Goal: Task Accomplishment & Management: Use online tool/utility

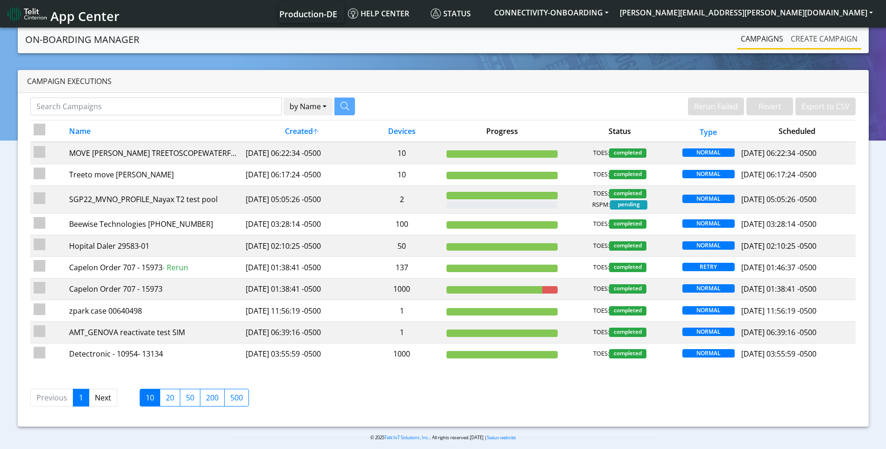
click at [813, 37] on link "Create campaign" at bounding box center [824, 38] width 74 height 19
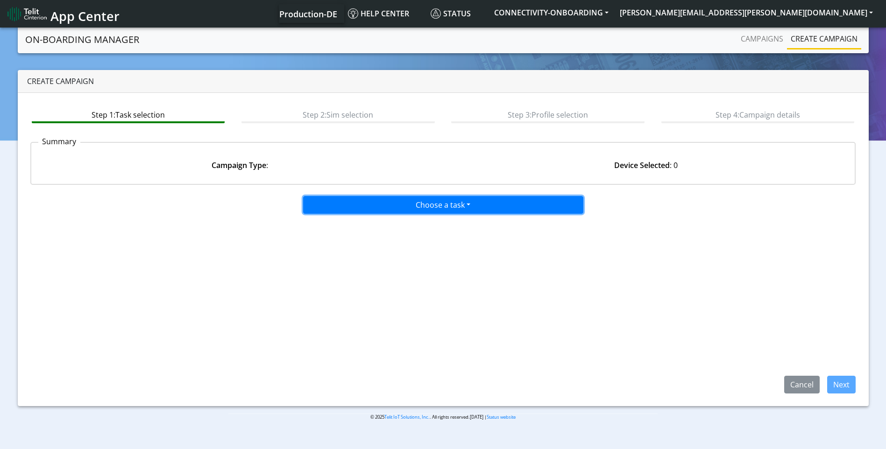
click at [521, 204] on button "Choose a task" at bounding box center [443, 205] width 280 height 18
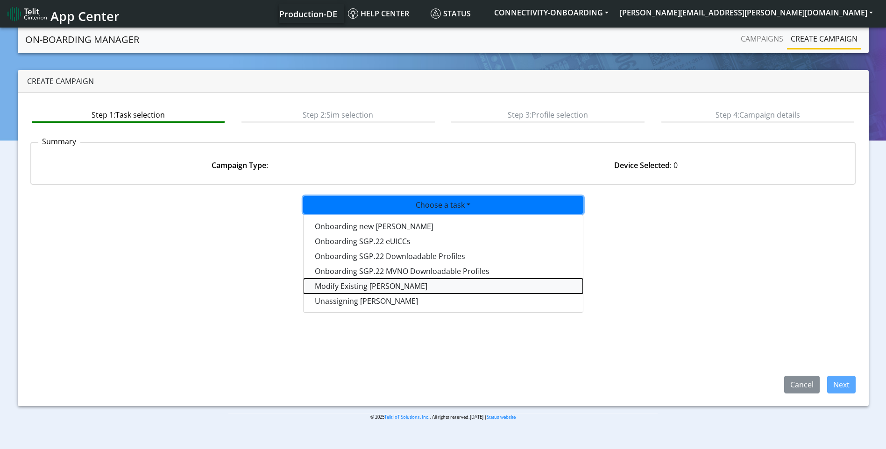
click at [336, 289] on taskiotp-dropdown "Modify Existing [PERSON_NAME]" at bounding box center [443, 286] width 279 height 15
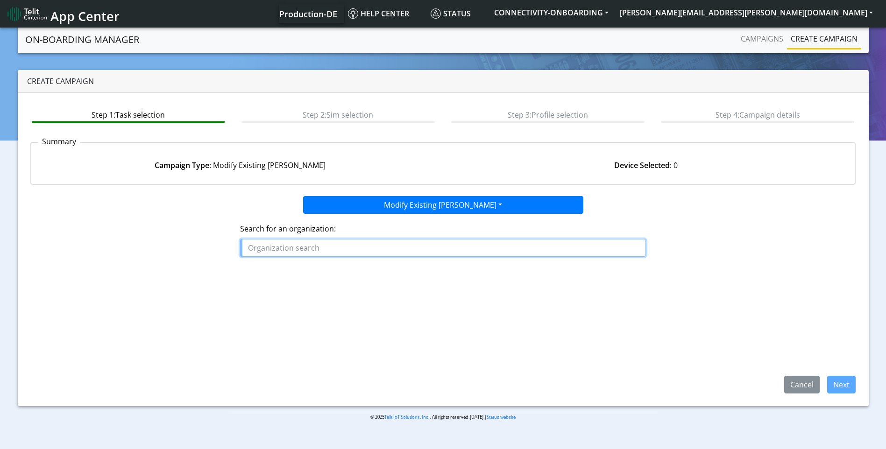
click at [380, 242] on input "text" at bounding box center [443, 248] width 406 height 18
click at [325, 267] on ngb-highlight "FON ROCHE_LIGTHING" at bounding box center [291, 269] width 78 height 10
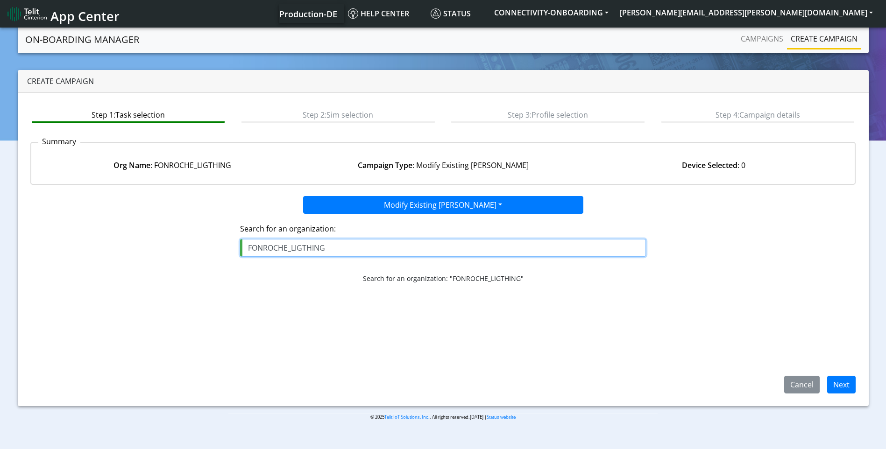
type input "FONROCHE_LIGTHING"
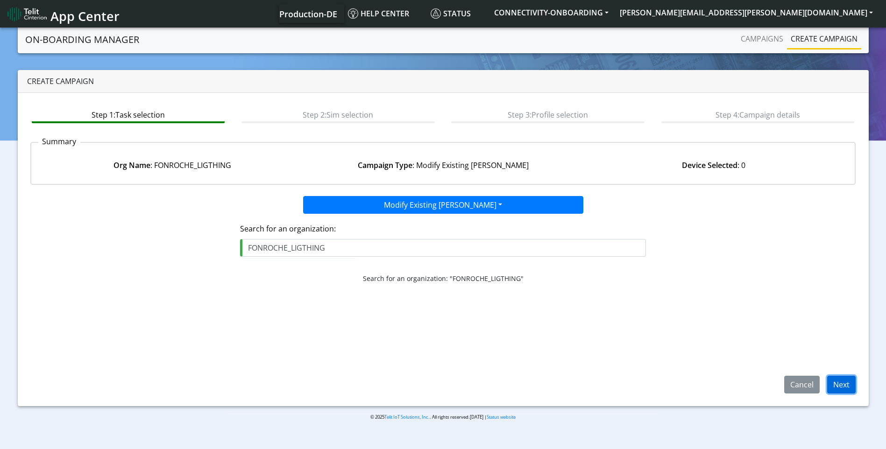
click at [840, 391] on button "Next" at bounding box center [841, 385] width 29 height 18
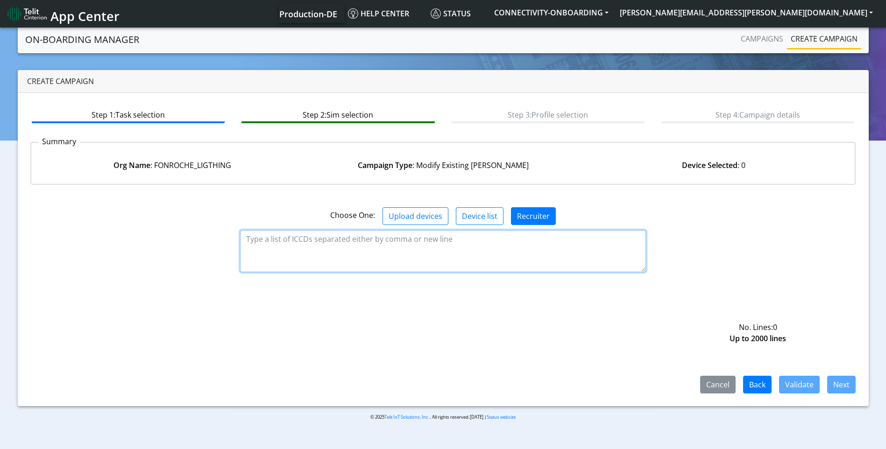
click at [284, 247] on textarea at bounding box center [443, 251] width 406 height 42
paste textarea "89358151000031911624 89358151000031911632"
type textarea "89358151000031911624 89358151000031911632"
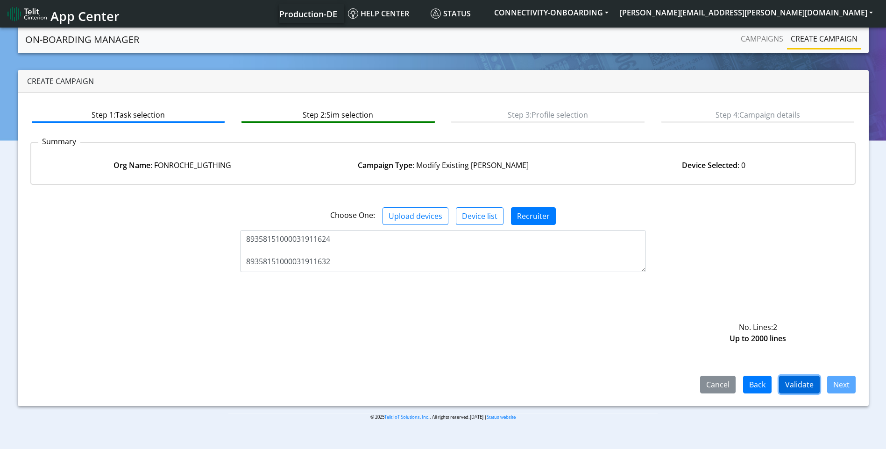
click at [811, 390] on button "Validate" at bounding box center [799, 385] width 41 height 18
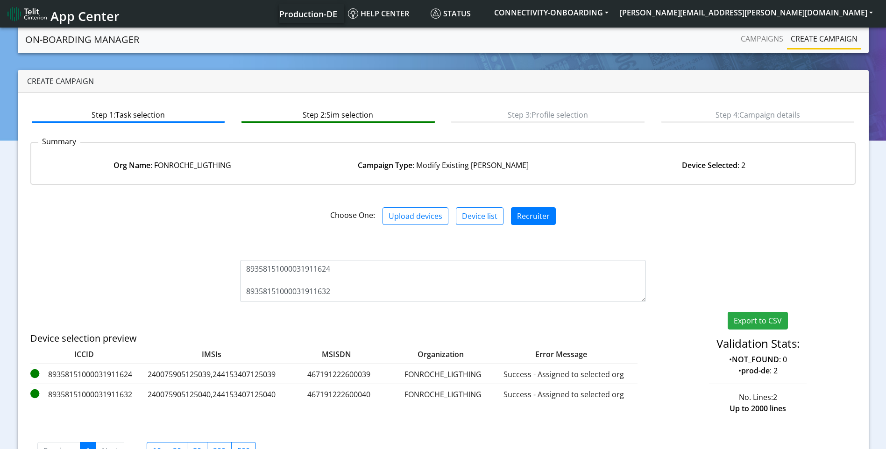
scroll to position [35, 0]
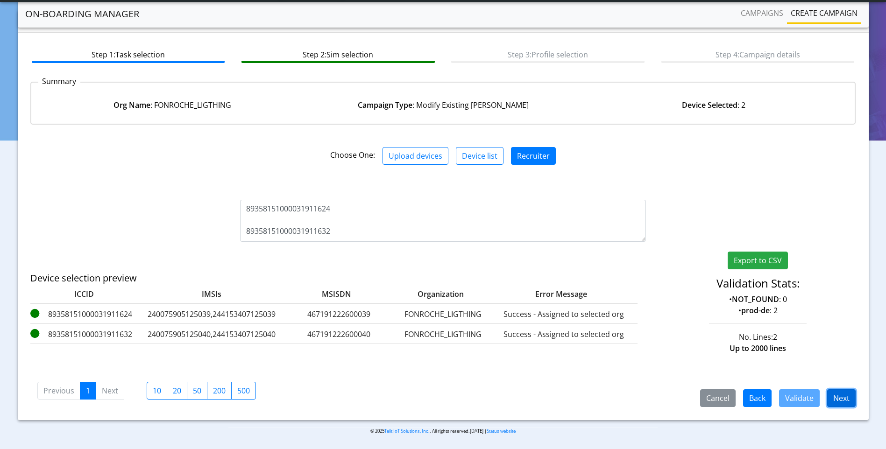
click at [846, 400] on button "Next" at bounding box center [841, 399] width 29 height 18
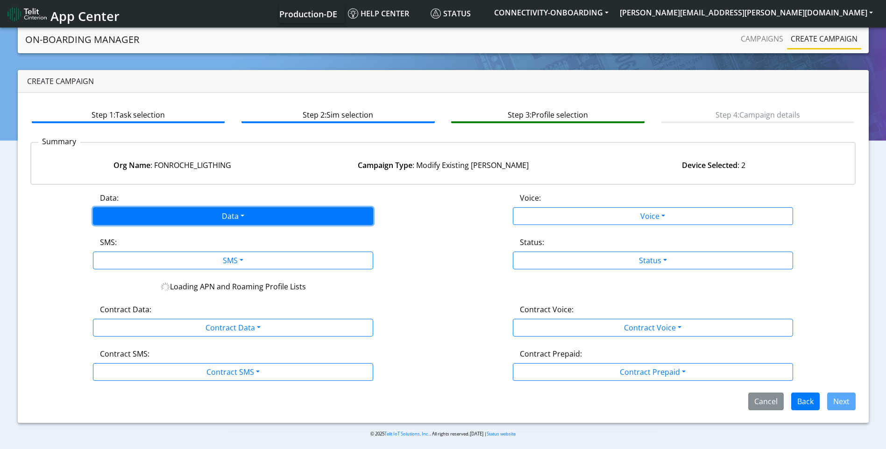
click at [216, 209] on button "Data" at bounding box center [233, 216] width 280 height 18
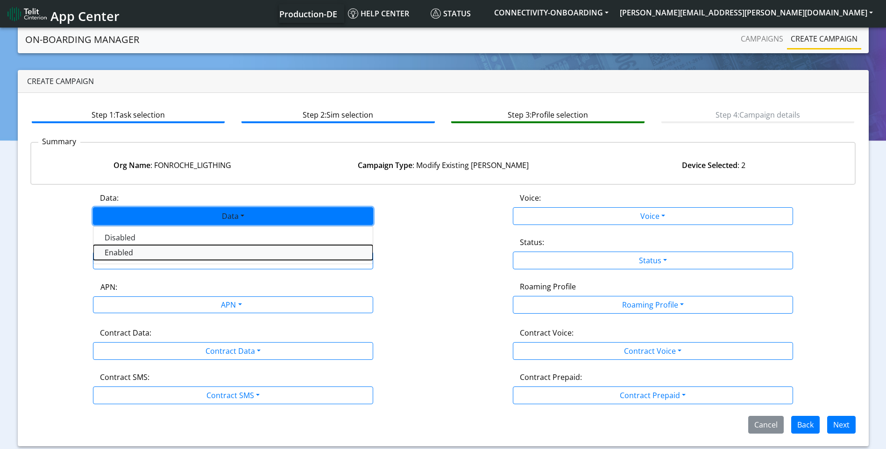
click at [171, 253] on button "Enabled" at bounding box center [232, 252] width 279 height 15
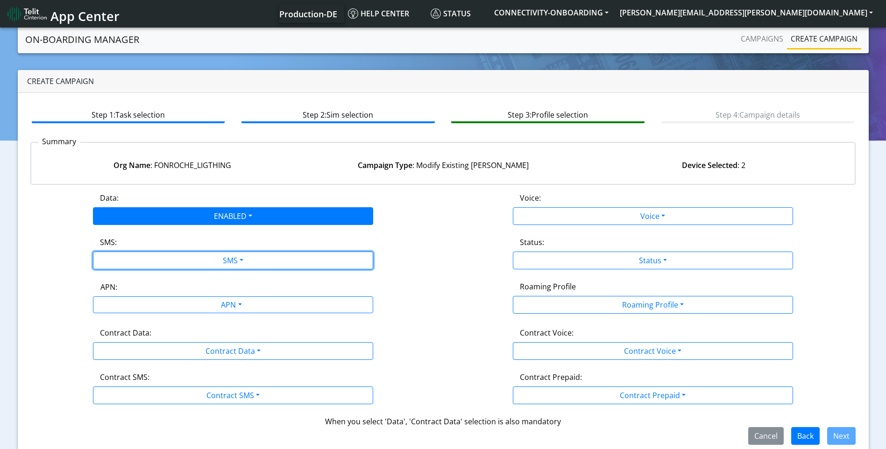
click at [171, 253] on button "SMS" at bounding box center [233, 261] width 280 height 18
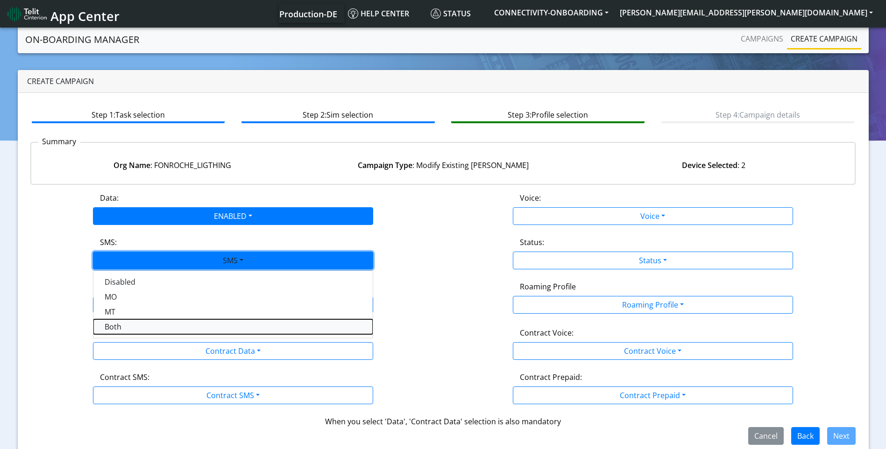
click at [140, 326] on button "Both" at bounding box center [232, 327] width 279 height 15
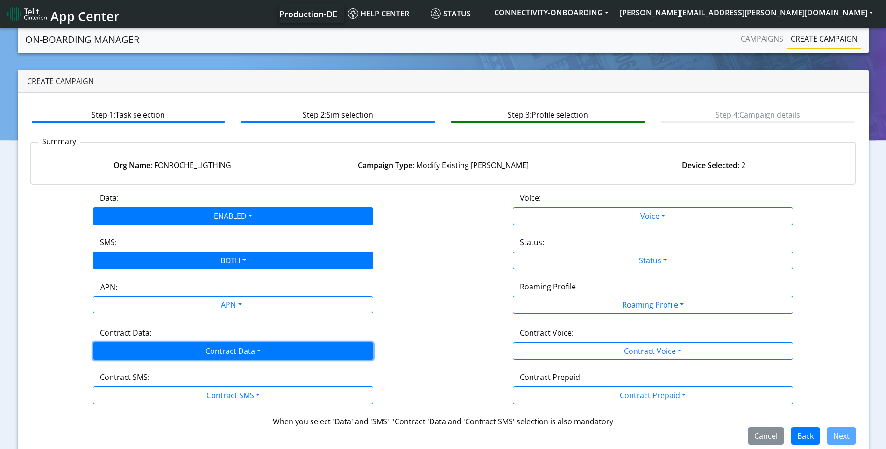
click at [137, 347] on button "Contract Data" at bounding box center [233, 351] width 280 height 18
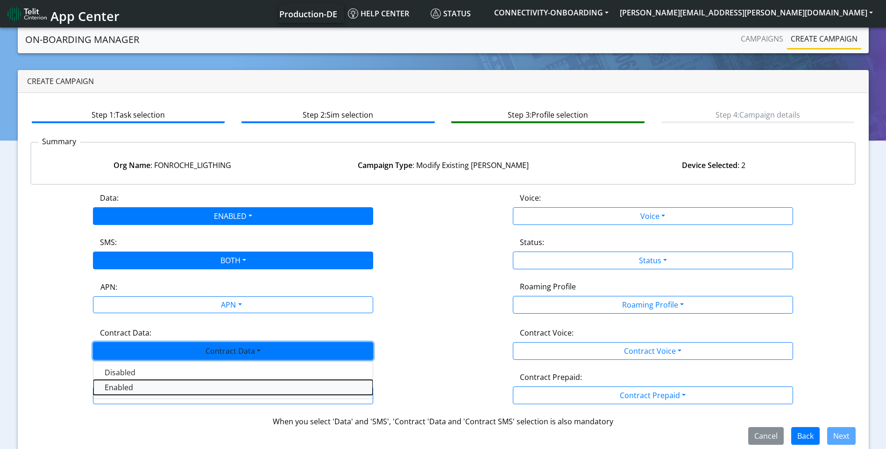
click at [127, 384] on Dataenabled-dropdown "Enabled" at bounding box center [232, 387] width 279 height 15
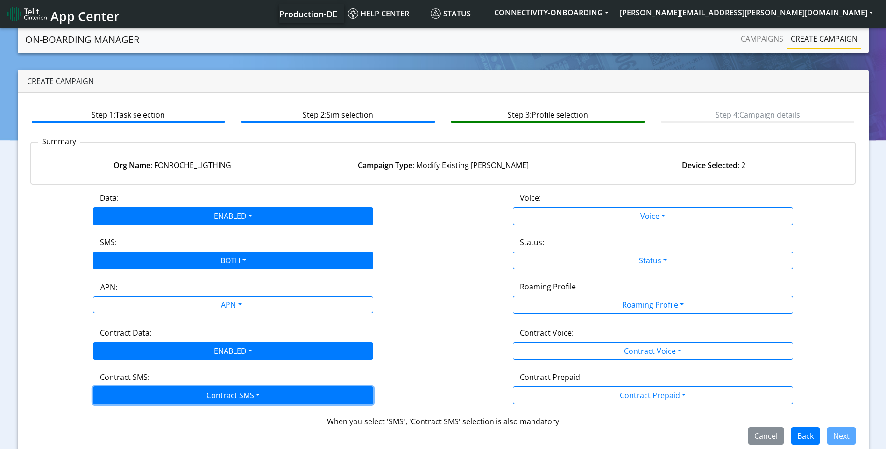
click at [127, 397] on button "Contract SMS" at bounding box center [233, 396] width 280 height 18
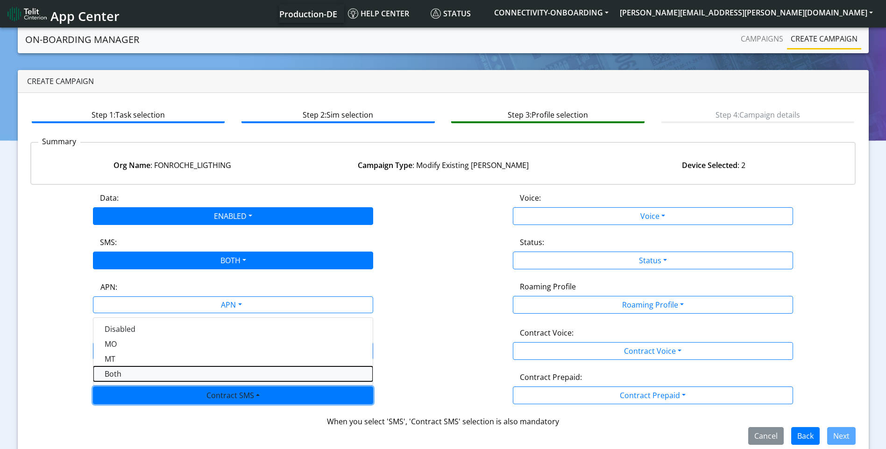
click at [129, 377] on SMSboth-dropdown "Both" at bounding box center [232, 374] width 279 height 15
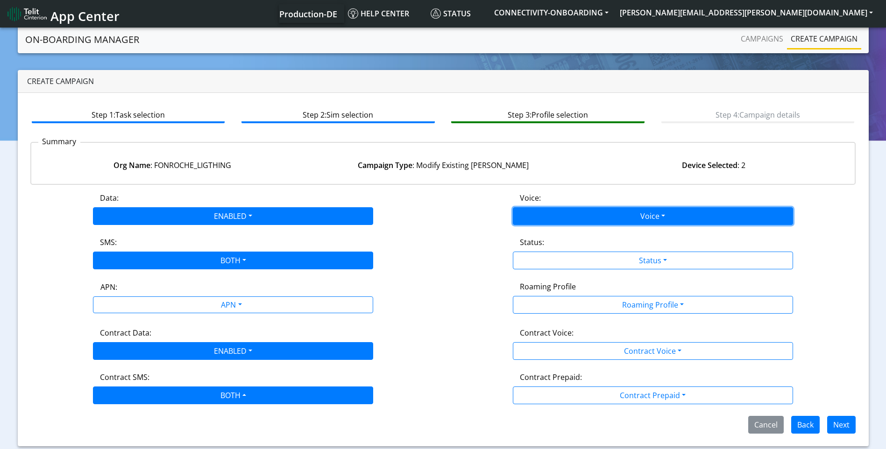
click at [577, 211] on button "Voice" at bounding box center [653, 216] width 280 height 18
click at [607, 153] on div "Org Name : FONROCHE_LIGTHING Campaign Type : Modify Existing SIMs Device Select…" at bounding box center [443, 165] width 838 height 36
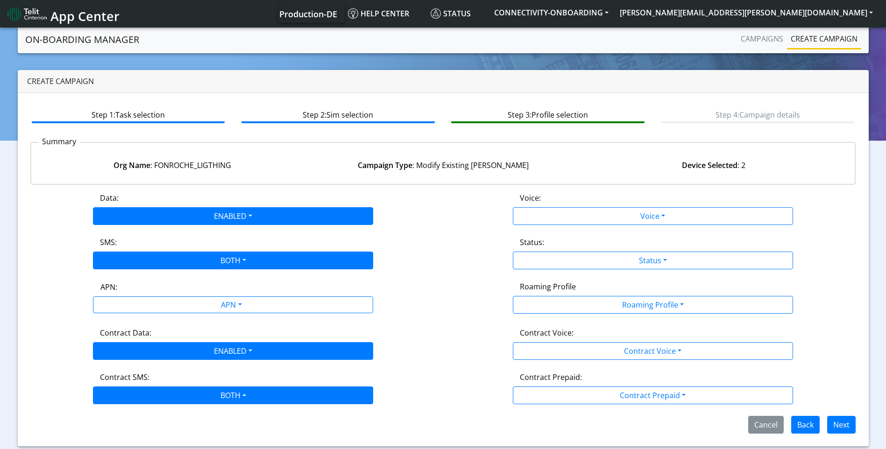
click at [607, 250] on div "Status:" at bounding box center [653, 244] width 280 height 15
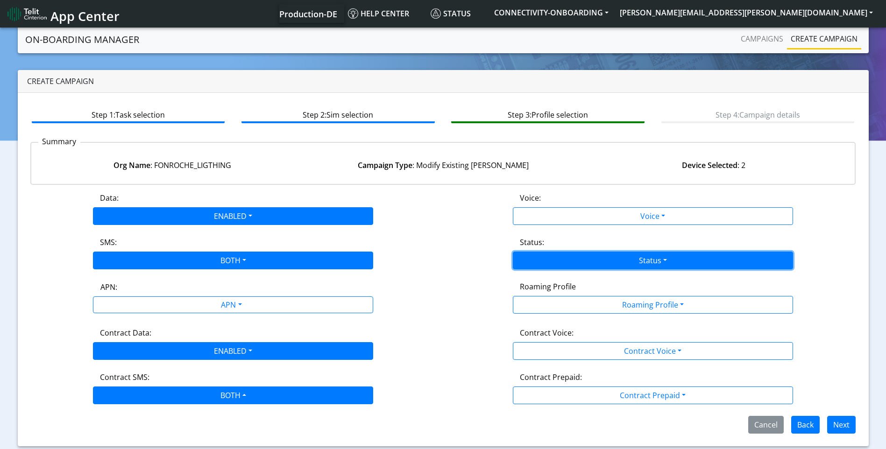
click at [607, 257] on button "Status" at bounding box center [653, 261] width 280 height 18
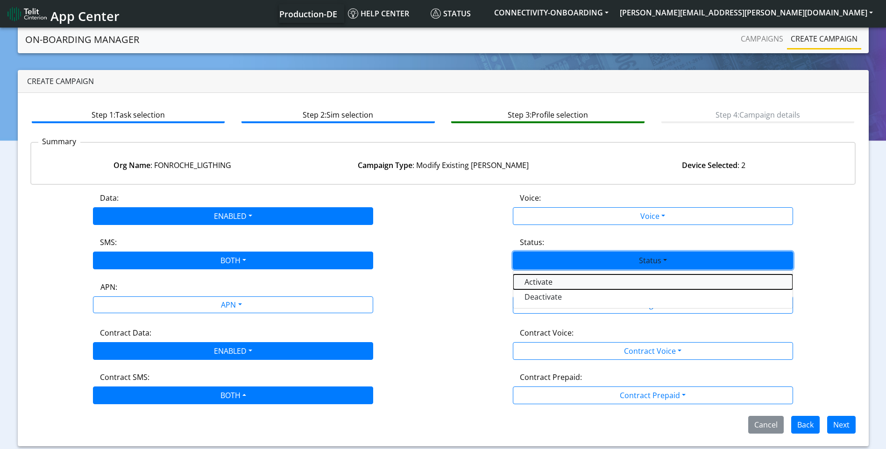
click at [573, 281] on button "Activate" at bounding box center [653, 282] width 279 height 15
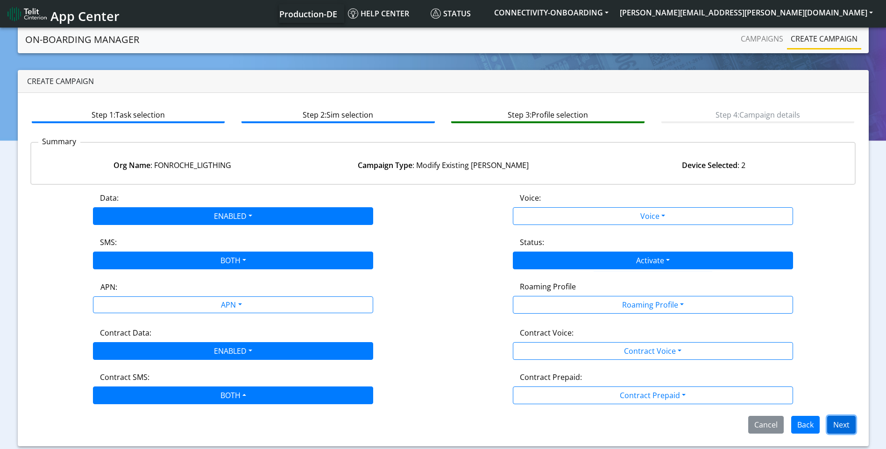
click at [838, 422] on button "Next" at bounding box center [841, 425] width 29 height 18
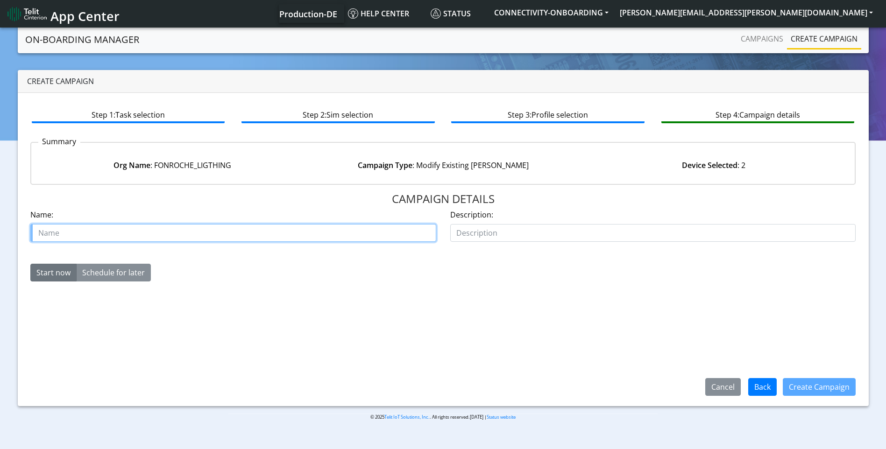
click at [249, 235] on input "text" at bounding box center [233, 233] width 406 height 18
paste input "00640729"
type input "Fontache case 00640729"
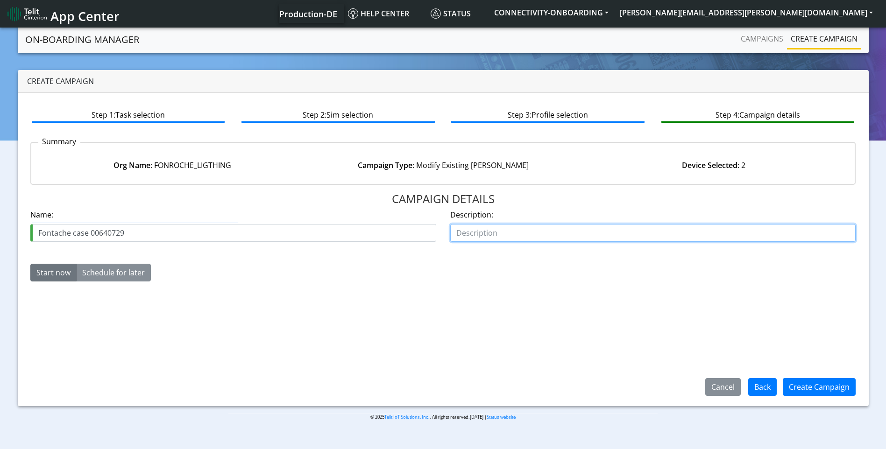
click at [613, 240] on input "text" at bounding box center [653, 233] width 406 height 18
type input "activate starter sims"
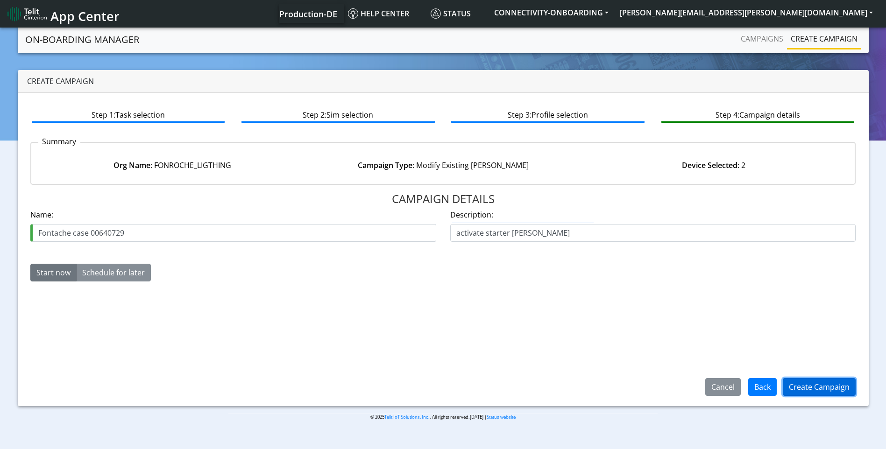
click at [818, 392] on button "Create Campaign" at bounding box center [819, 387] width 73 height 18
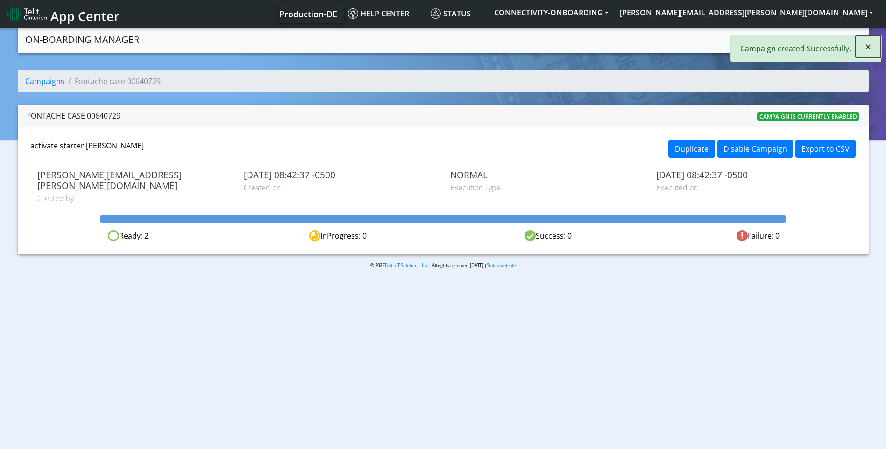
click at [873, 42] on button "×" at bounding box center [868, 47] width 25 height 22
click at [760, 45] on link "Campaigns" at bounding box center [762, 38] width 50 height 19
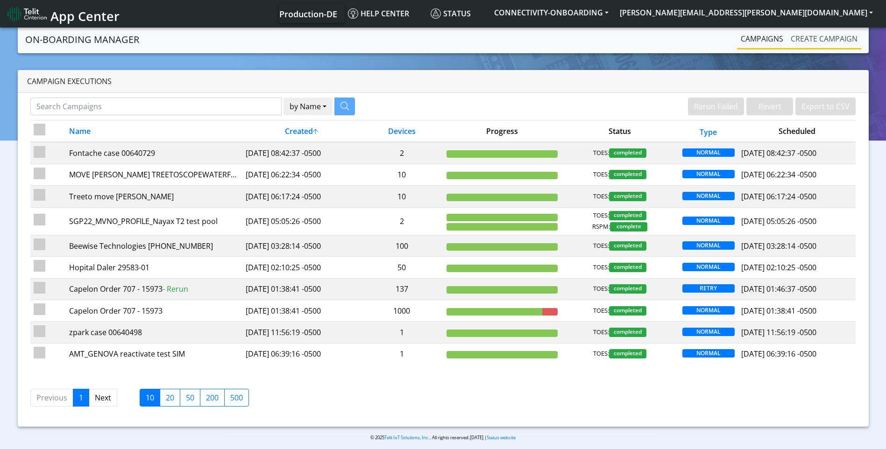
click at [812, 30] on link "Create campaign" at bounding box center [824, 38] width 74 height 19
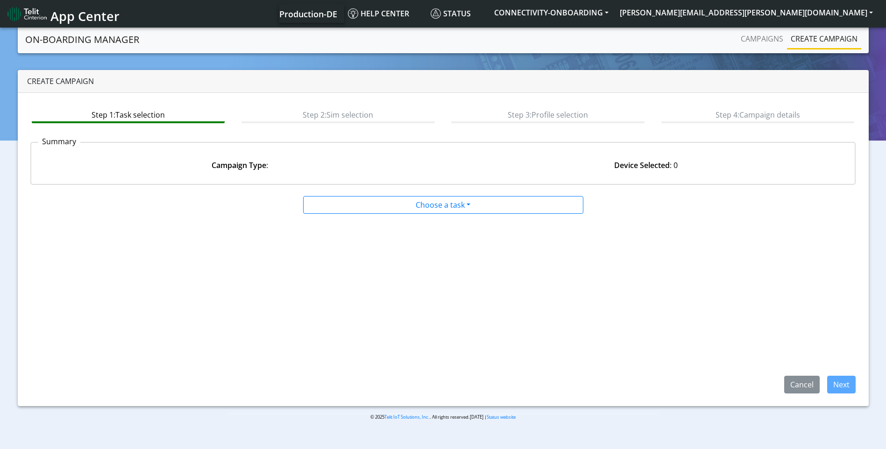
click at [431, 216] on app-paging-btns "Cancel Next" at bounding box center [443, 303] width 826 height 179
click at [431, 214] on app-paging-btns "Cancel Next" at bounding box center [443, 303] width 826 height 179
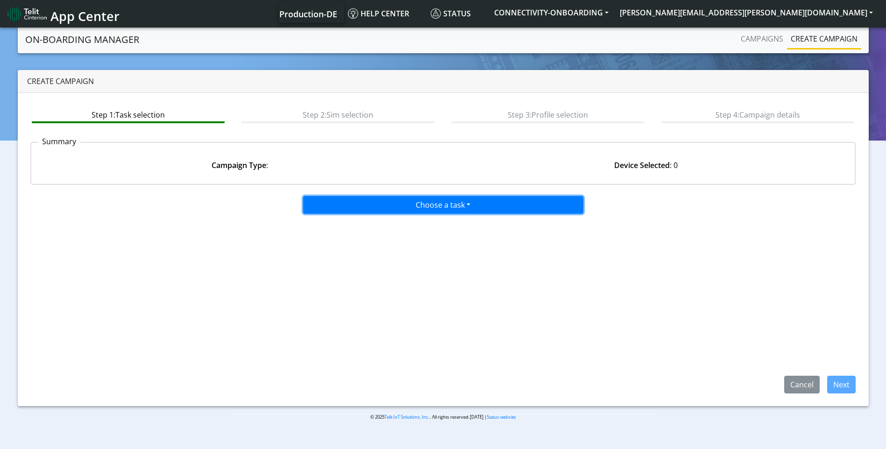
click at [440, 211] on button "Choose a task" at bounding box center [443, 205] width 280 height 18
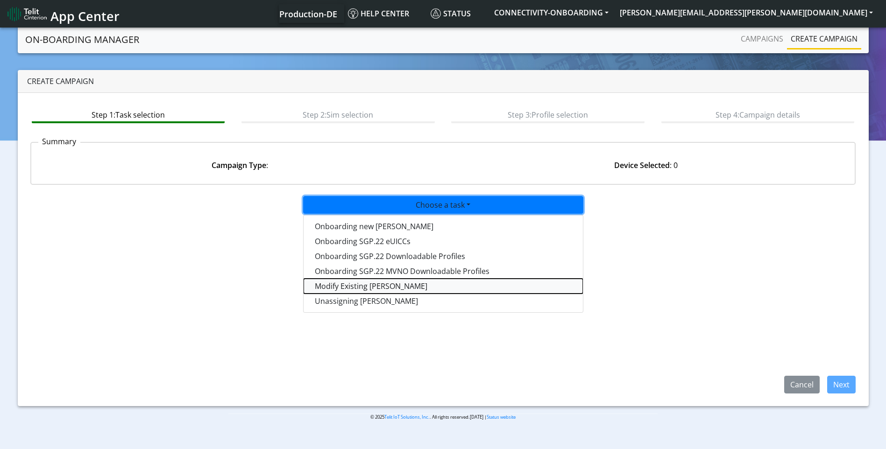
click at [379, 291] on taskiotp-dropdown "Modify Existing [PERSON_NAME]" at bounding box center [443, 286] width 279 height 15
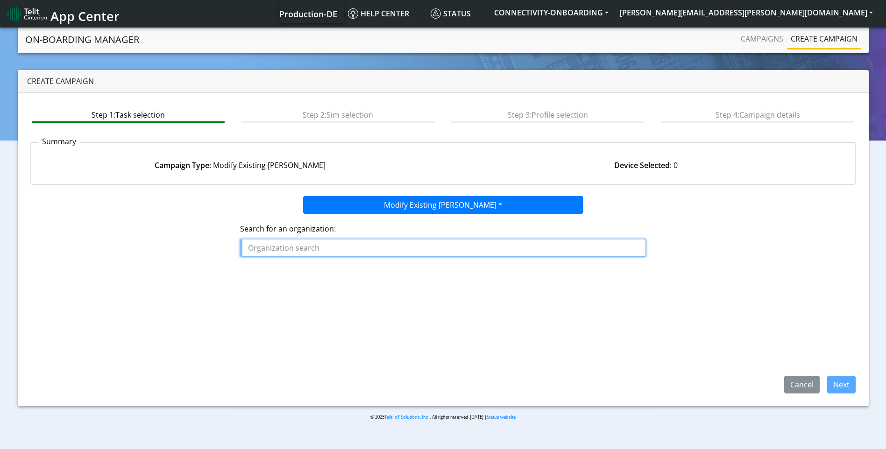
click at [314, 253] on input "text" at bounding box center [443, 248] width 406 height 18
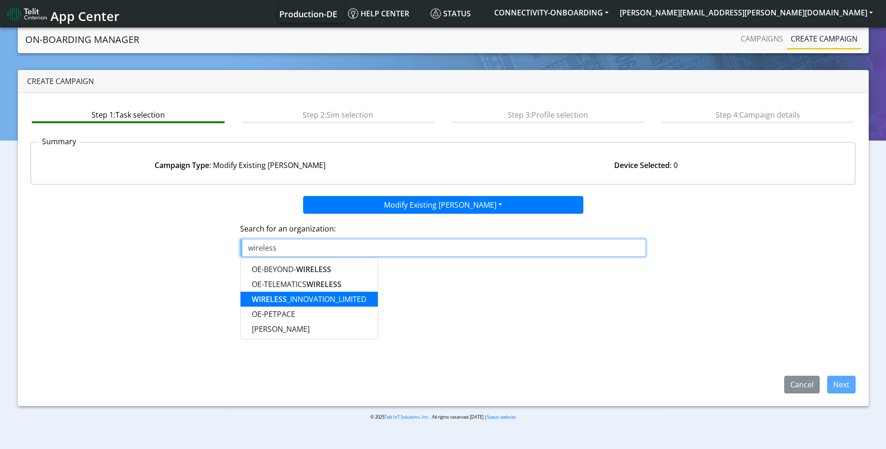
click at [321, 299] on ngb-highlight "WIRELESS _INNOVATION_LIMITED" at bounding box center [309, 299] width 115 height 10
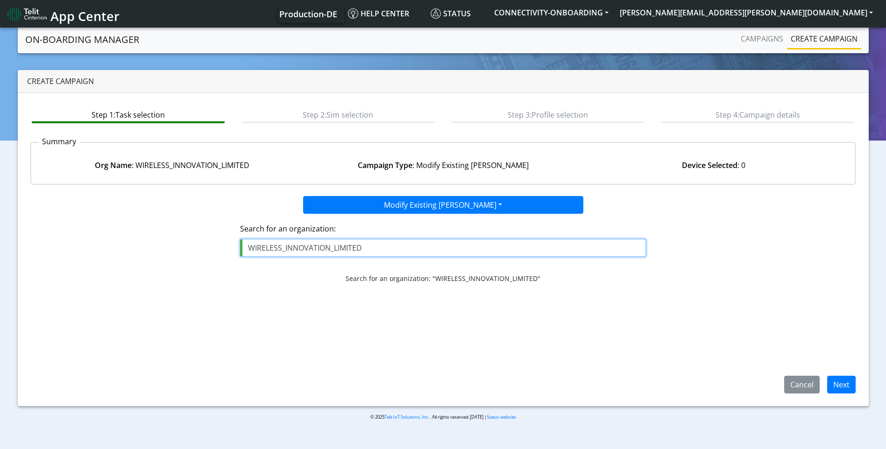
type input "WIRELESS_INNOVATION_LIMITED"
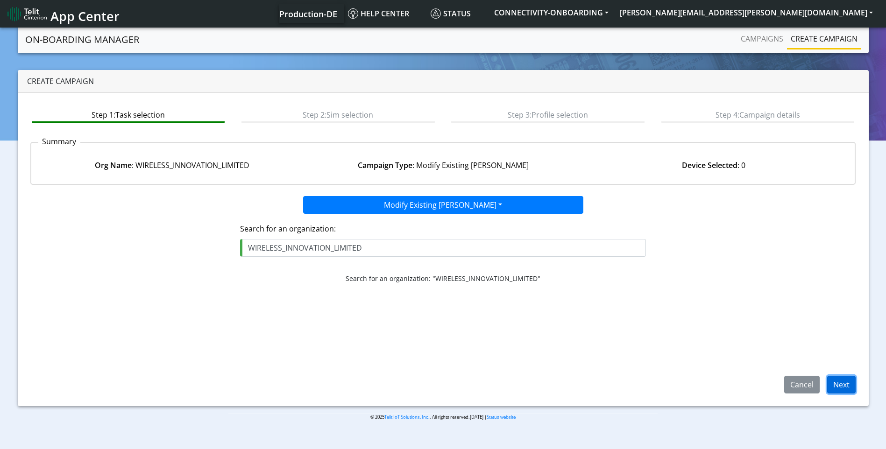
click at [849, 386] on button "Next" at bounding box center [841, 385] width 29 height 18
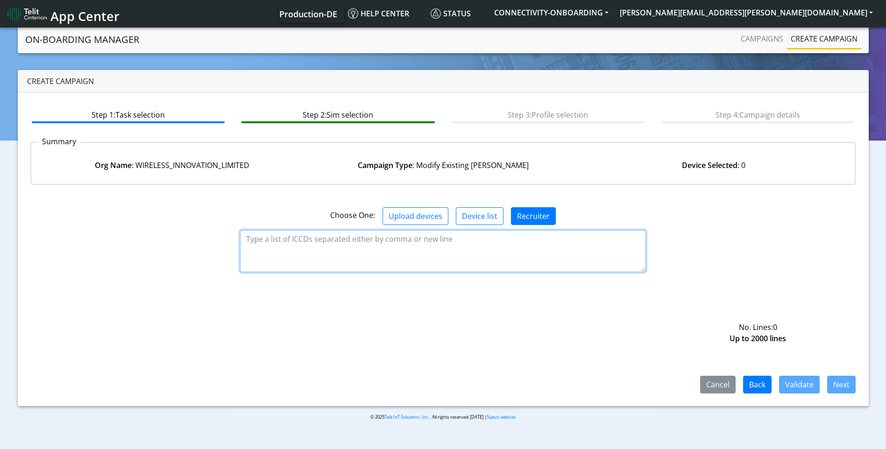
click at [306, 236] on textarea at bounding box center [443, 251] width 406 height 42
paste textarea "89358151000029977249 89358151000029977686 89358151000029977652 8935815100002997…"
type textarea "89358151000029977249 89358151000029977686 89358151000029977652 8935815100002997…"
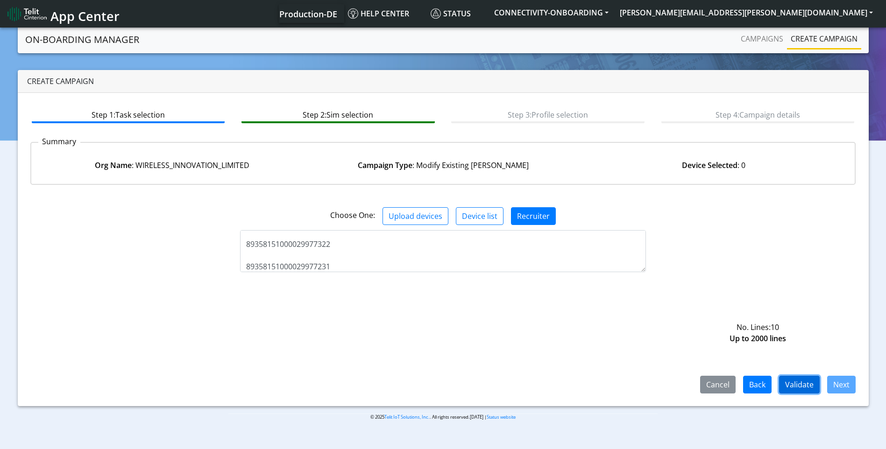
click at [808, 386] on button "Validate" at bounding box center [799, 385] width 41 height 18
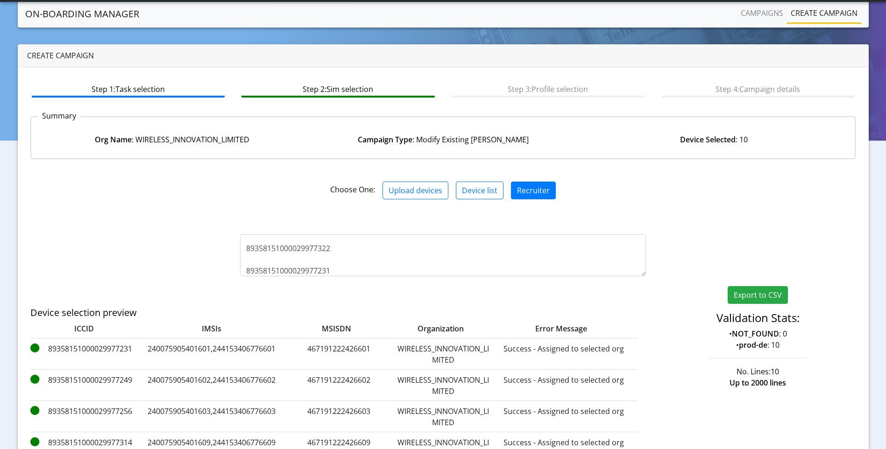
scroll to position [147, 0]
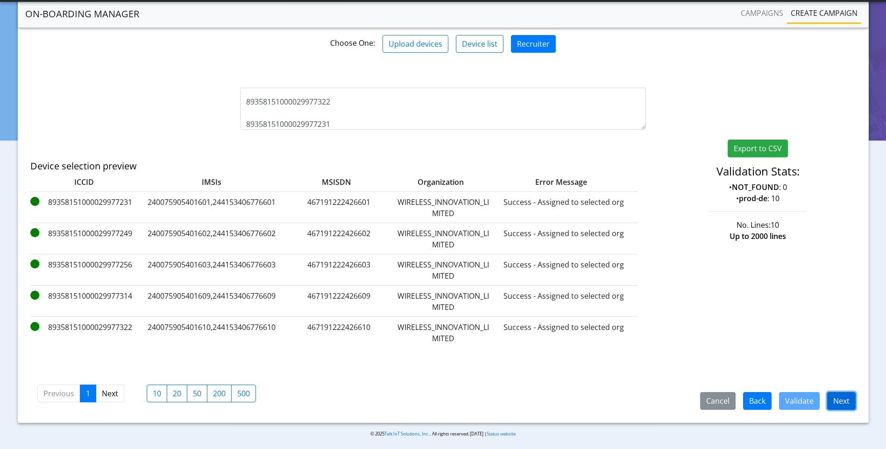
click at [839, 395] on button "Next" at bounding box center [841, 401] width 29 height 18
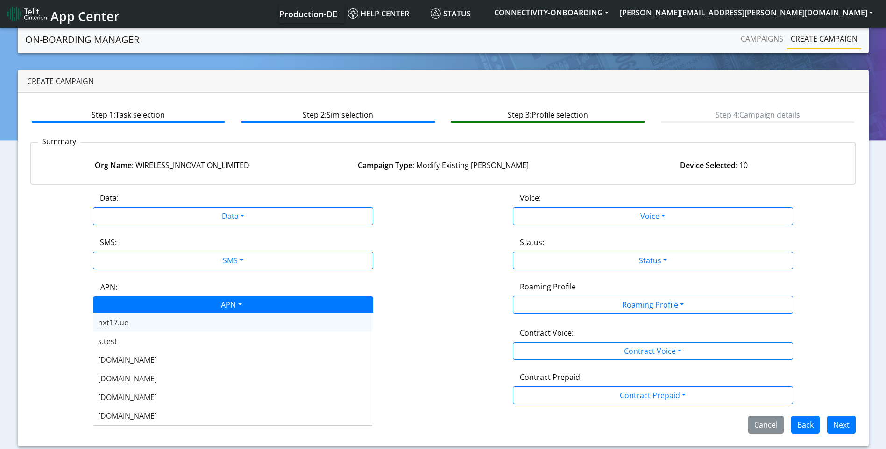
click at [241, 309] on div "APN" at bounding box center [231, 306] width 296 height 18
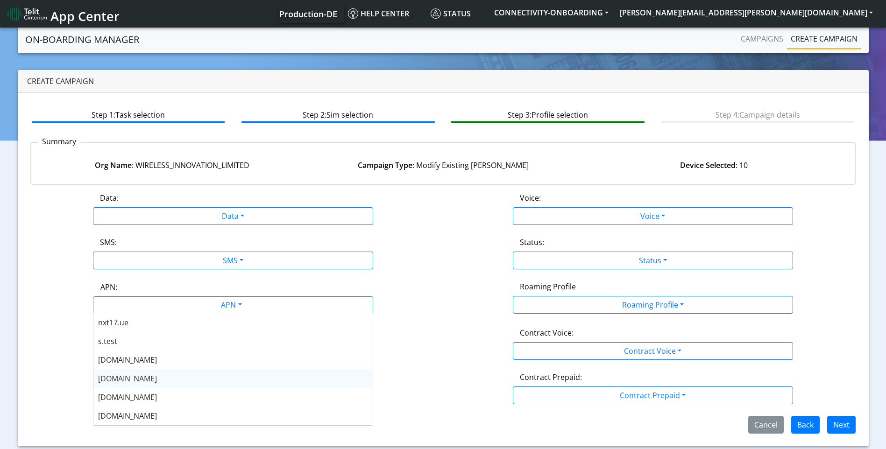
click at [143, 378] on div "[DOMAIN_NAME]" at bounding box center [232, 379] width 279 height 19
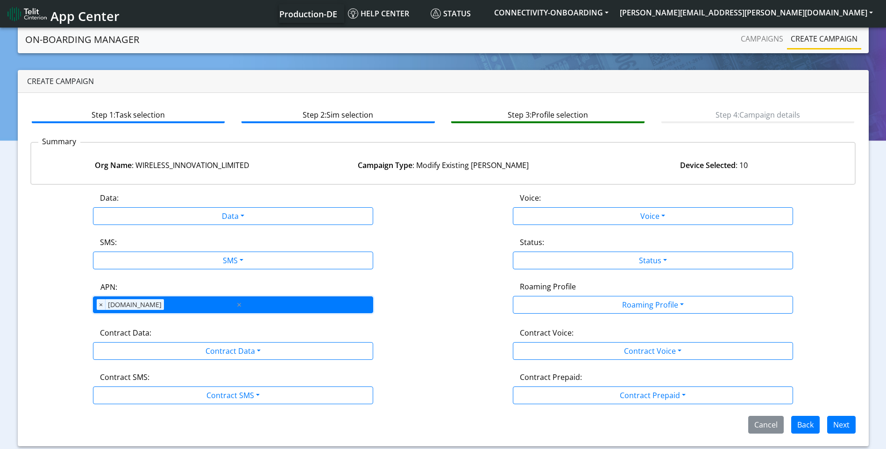
click at [277, 304] on div "APN × [DOMAIN_NAME] ×" at bounding box center [233, 305] width 280 height 17
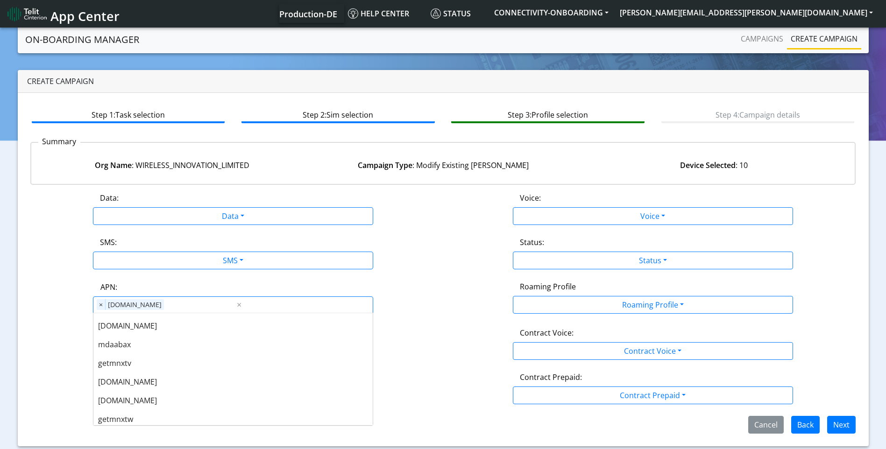
scroll to position [165, 0]
click at [188, 330] on div "[DOMAIN_NAME]" at bounding box center [232, 325] width 279 height 19
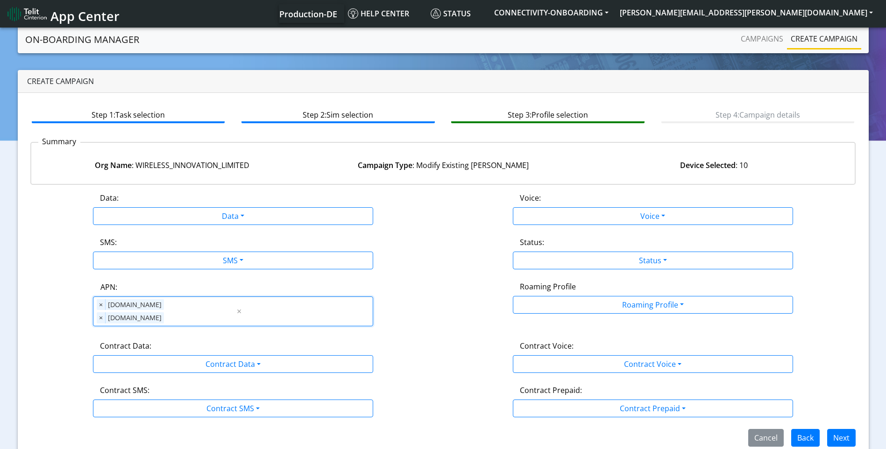
scroll to position [0, 0]
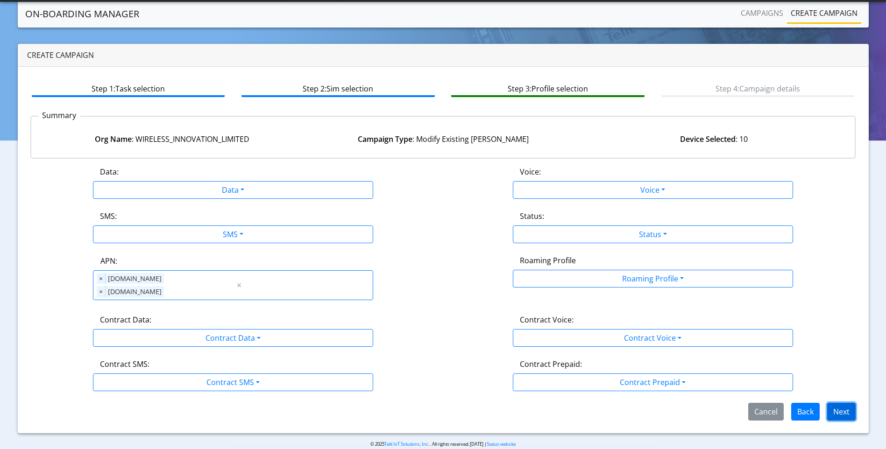
click at [837, 403] on button "Next" at bounding box center [841, 412] width 29 height 18
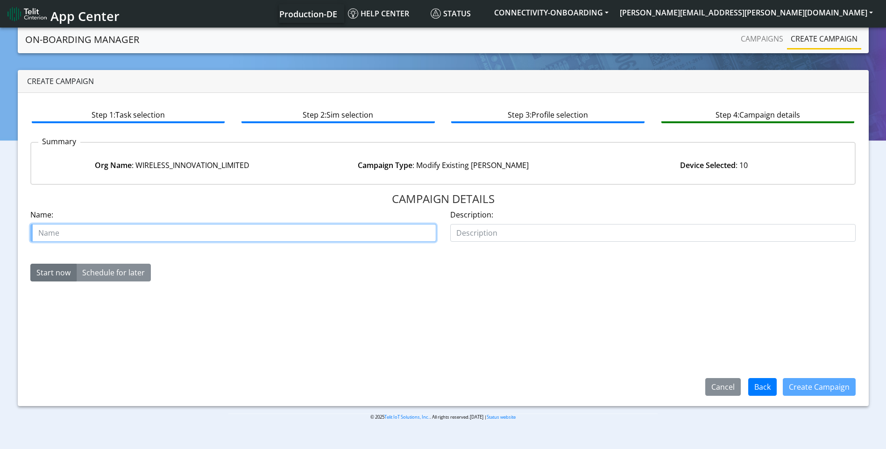
click at [266, 237] on input "text" at bounding box center [233, 233] width 406 height 18
paste input "00640722"
type input "Wireless innovation case 00640722"
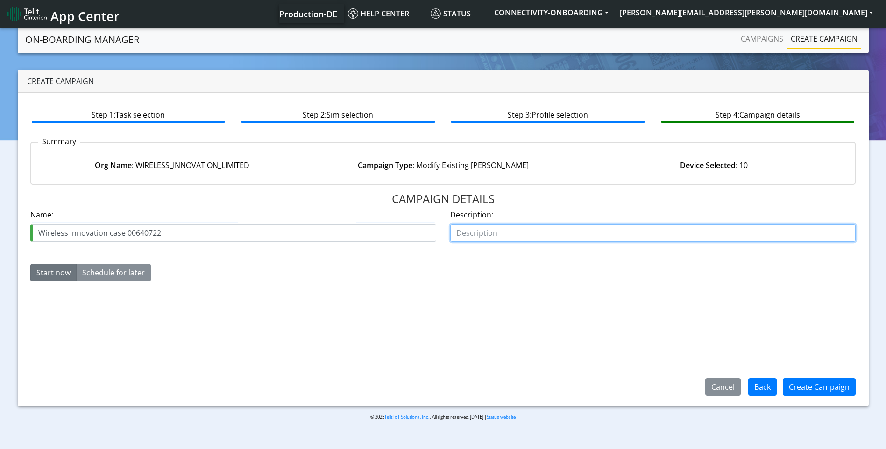
click at [571, 241] on input "text" at bounding box center [653, 233] width 406 height 18
type input "assign apn"
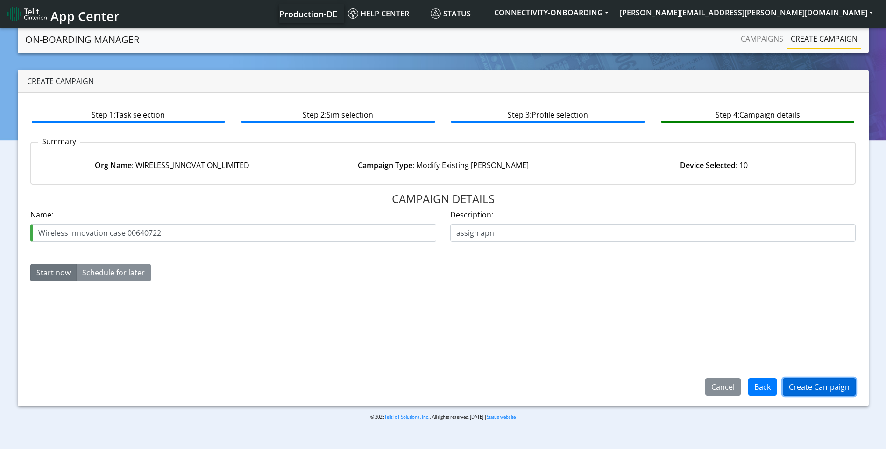
click at [821, 386] on button "Create Campaign" at bounding box center [819, 387] width 73 height 18
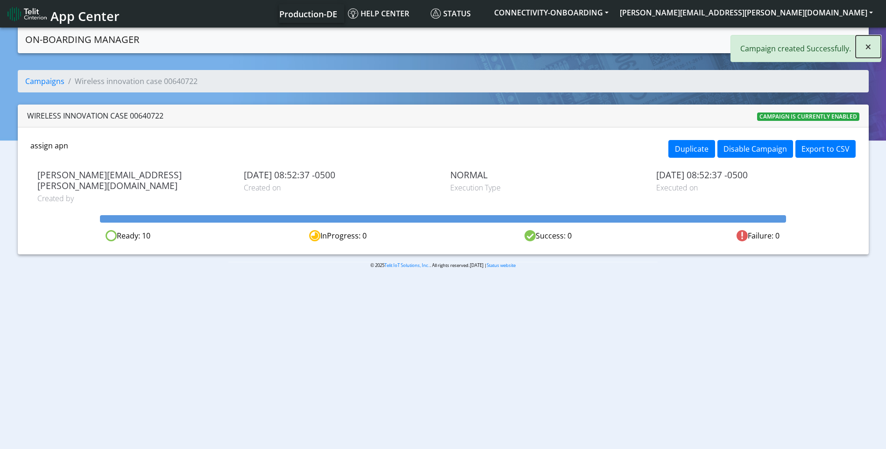
click at [870, 50] on span "×" at bounding box center [868, 46] width 7 height 15
click at [764, 40] on link "Campaigns" at bounding box center [762, 38] width 50 height 19
